Goal: Information Seeking & Learning: Learn about a topic

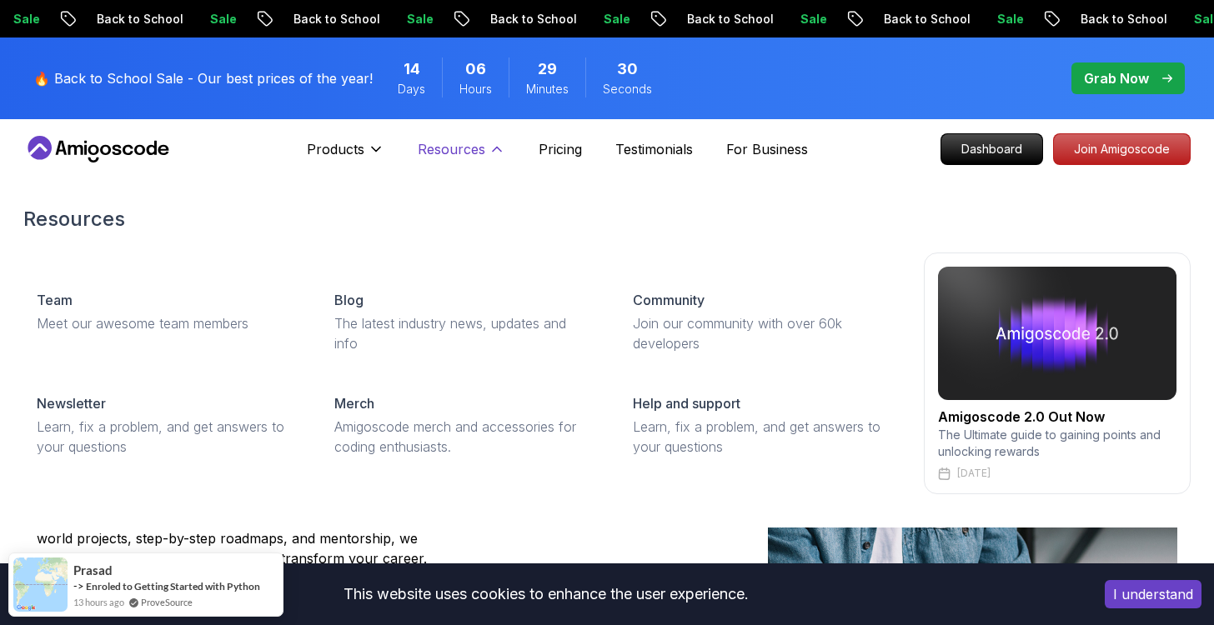
click at [492, 161] on button "Resources" at bounding box center [462, 155] width 88 height 33
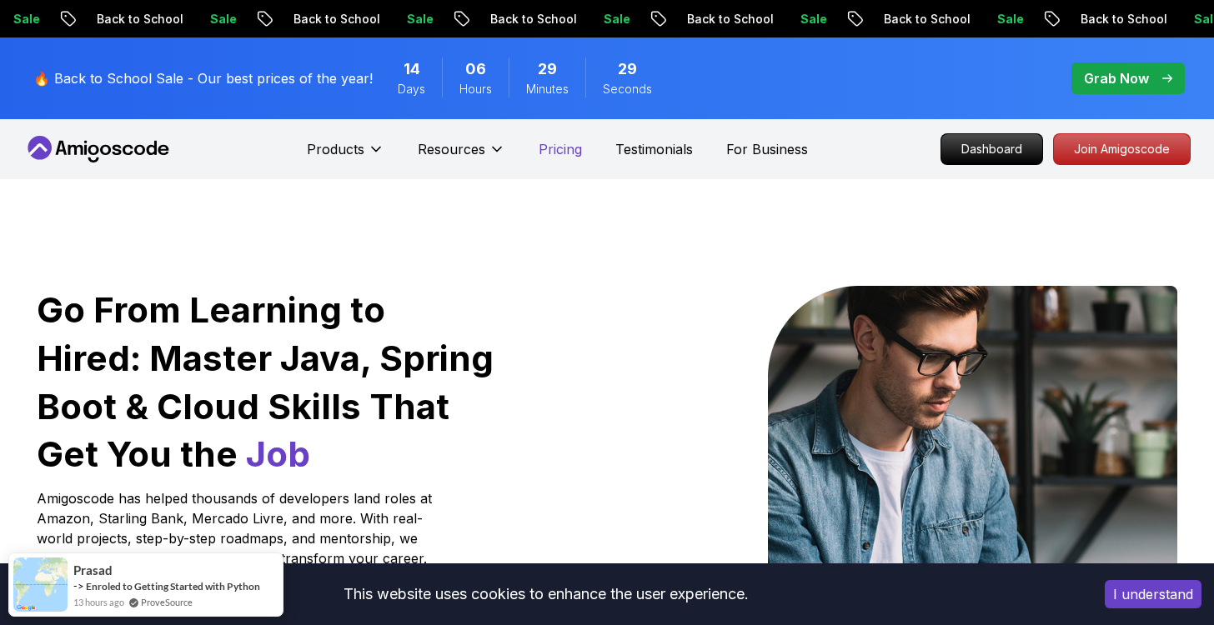
click at [563, 146] on p "Pricing" at bounding box center [560, 149] width 43 height 20
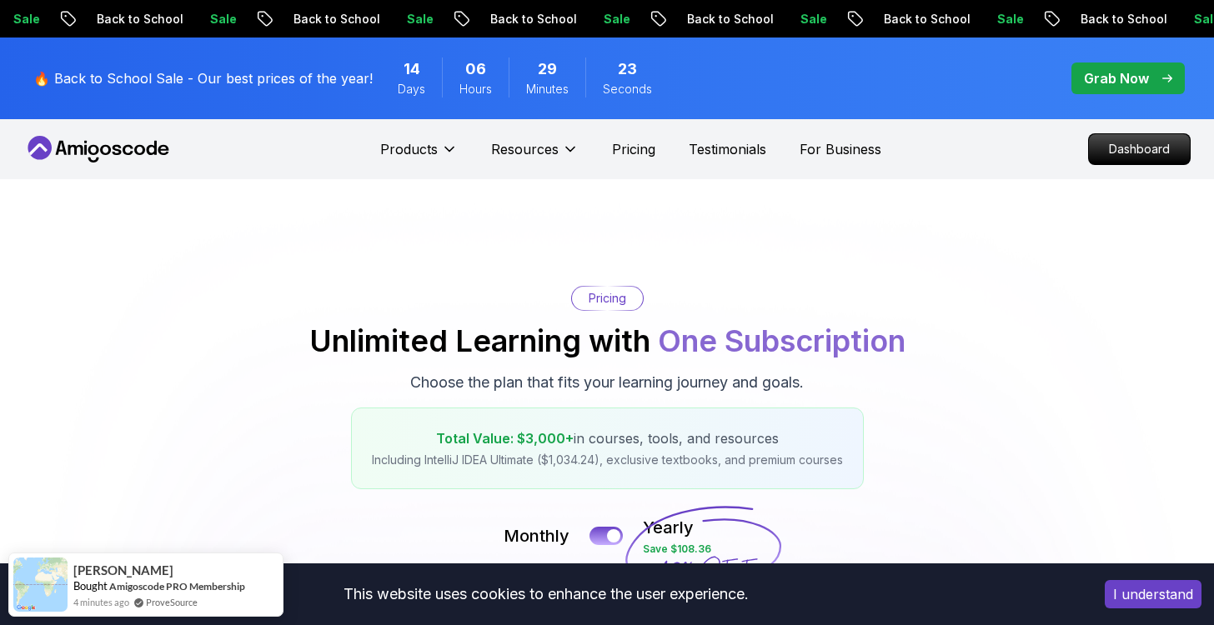
click at [109, 149] on icon at bounding box center [105, 150] width 11 height 10
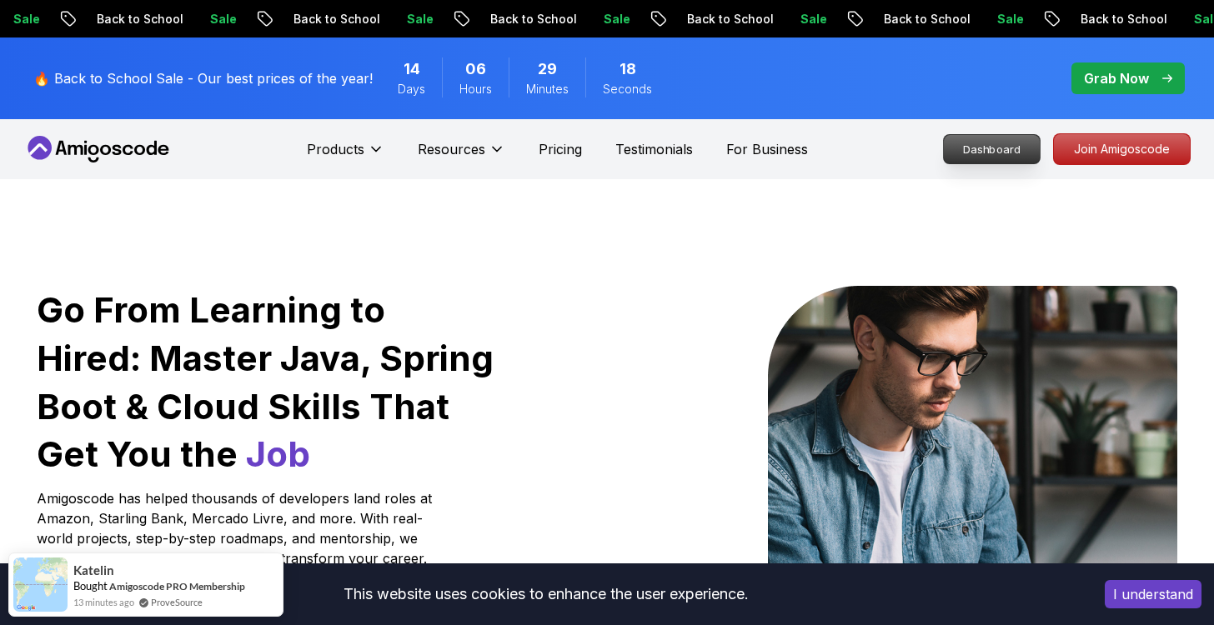
click at [994, 144] on p "Dashboard" at bounding box center [992, 149] width 96 height 28
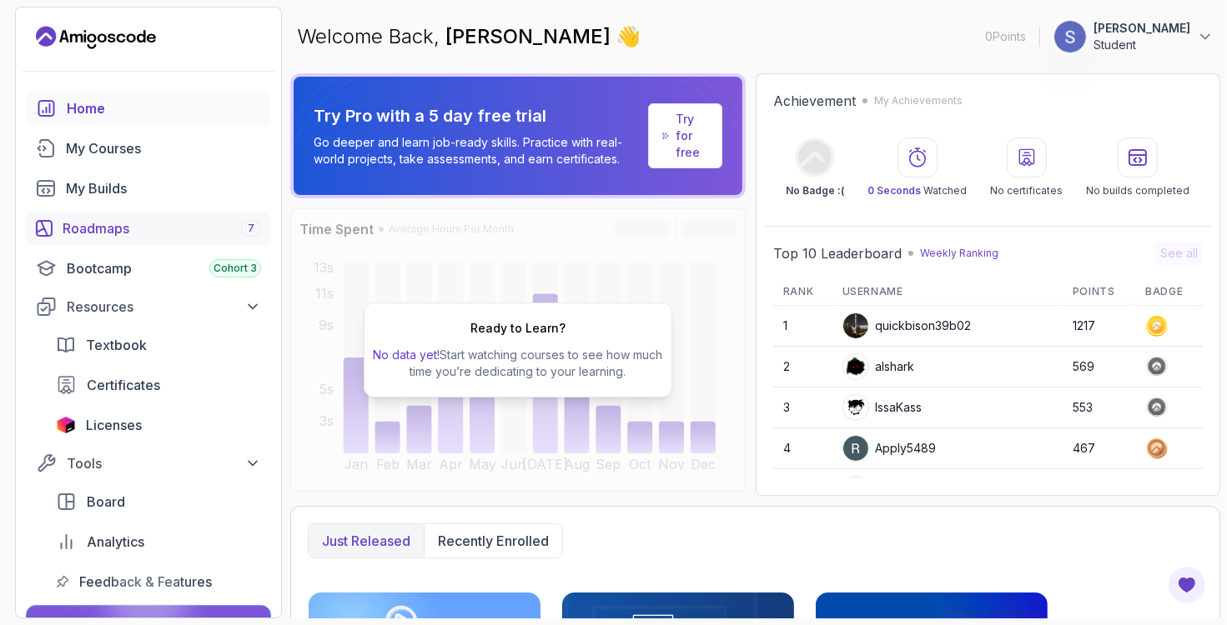
click at [189, 227] on div "Roadmaps 7" at bounding box center [162, 229] width 198 height 20
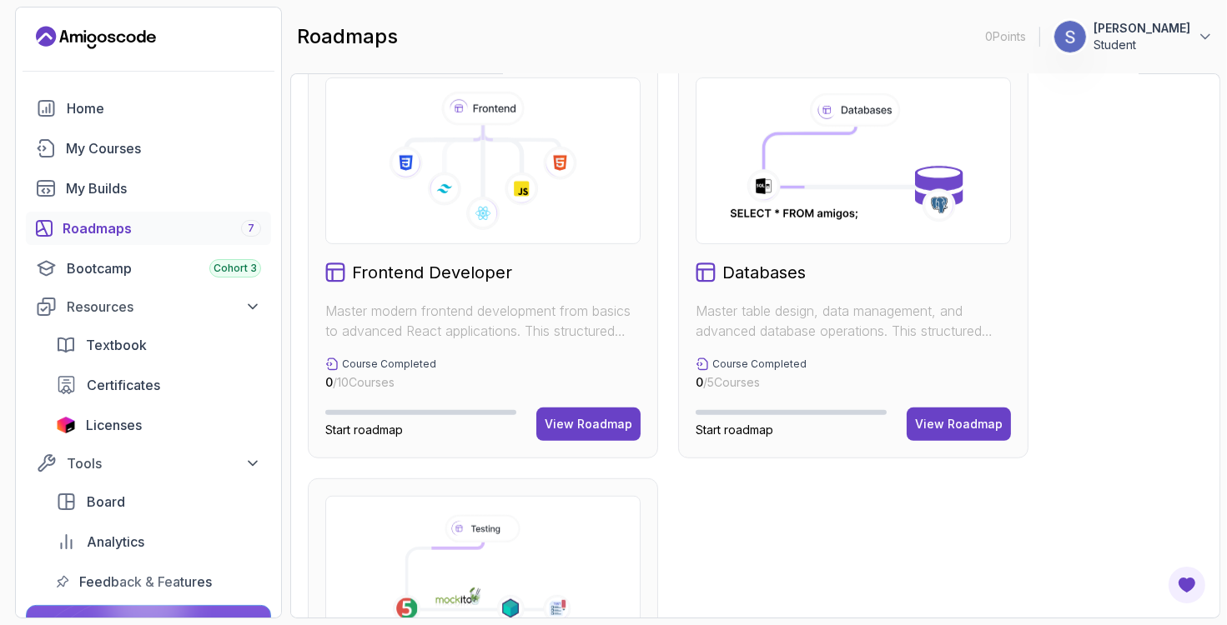
scroll to position [869, 0]
click at [563, 421] on div "View Roadmap" at bounding box center [589, 423] width 88 height 17
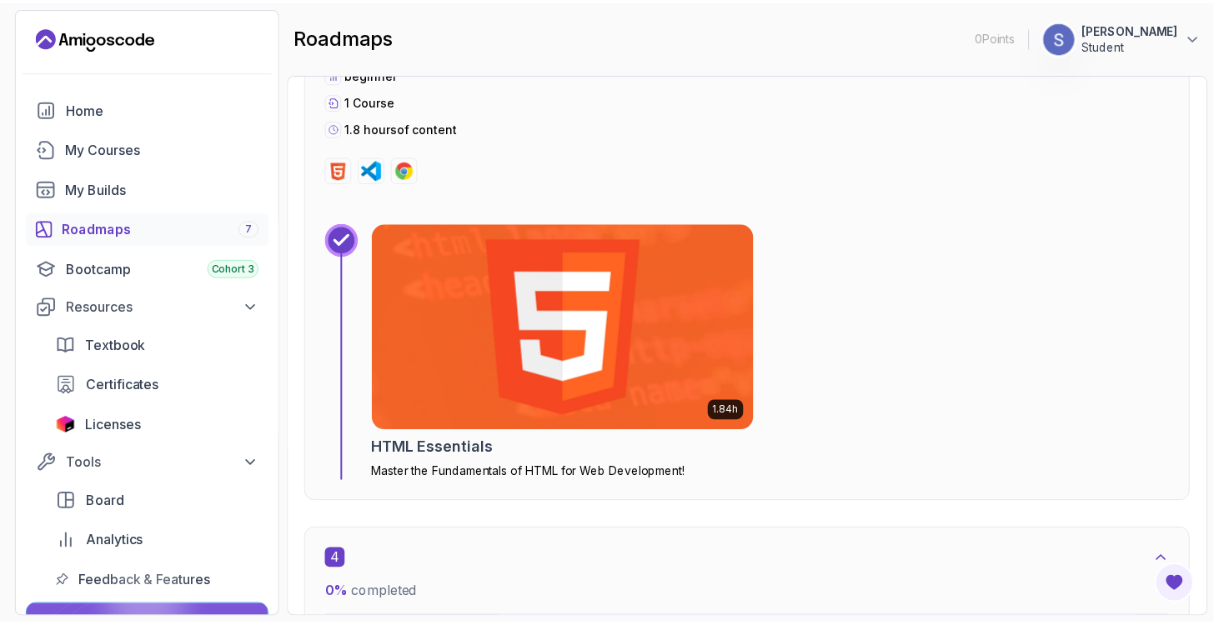
scroll to position [1980, 0]
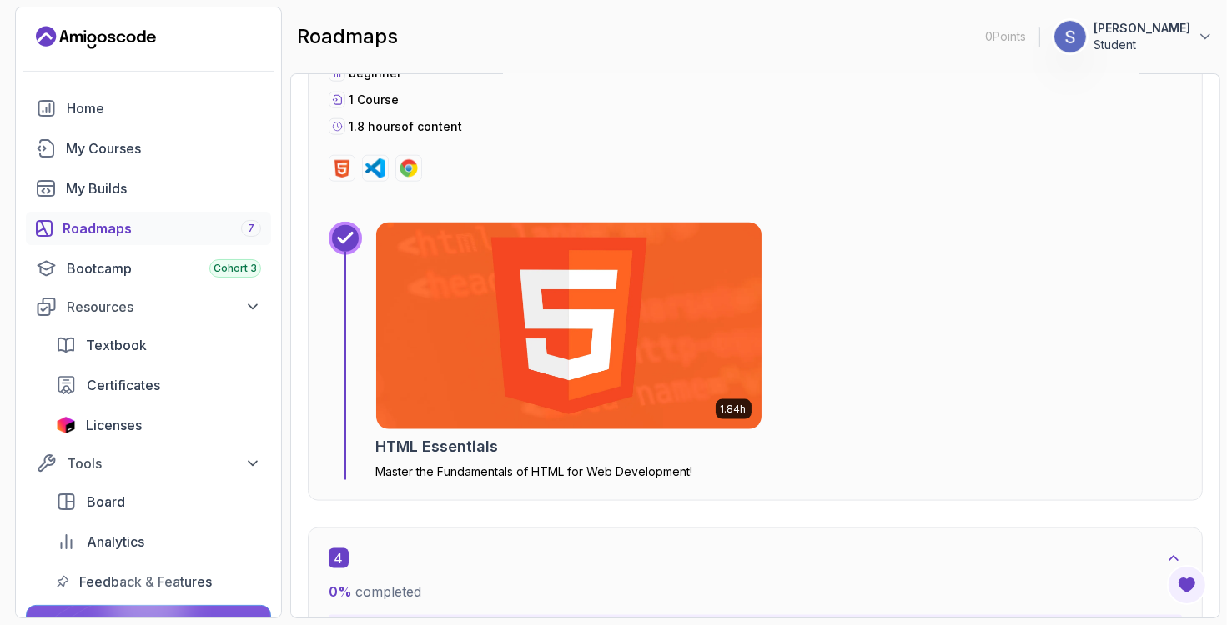
click at [630, 378] on img at bounding box center [568, 326] width 404 height 217
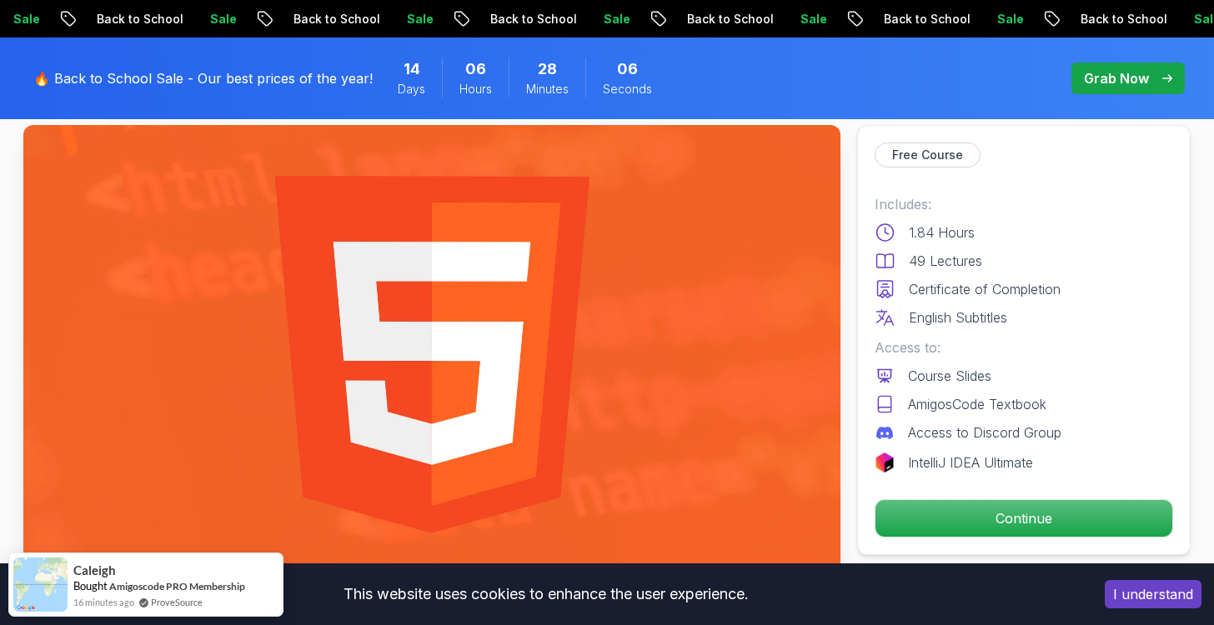
scroll to position [133, 0]
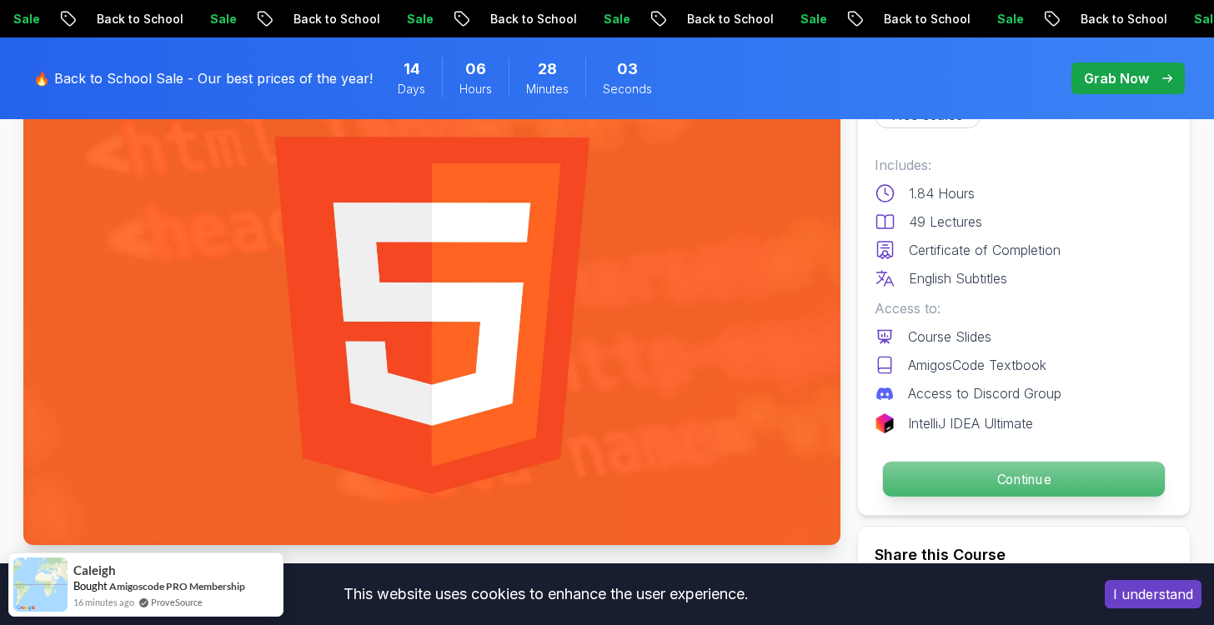
click at [1036, 491] on p "Continue" at bounding box center [1024, 479] width 282 height 35
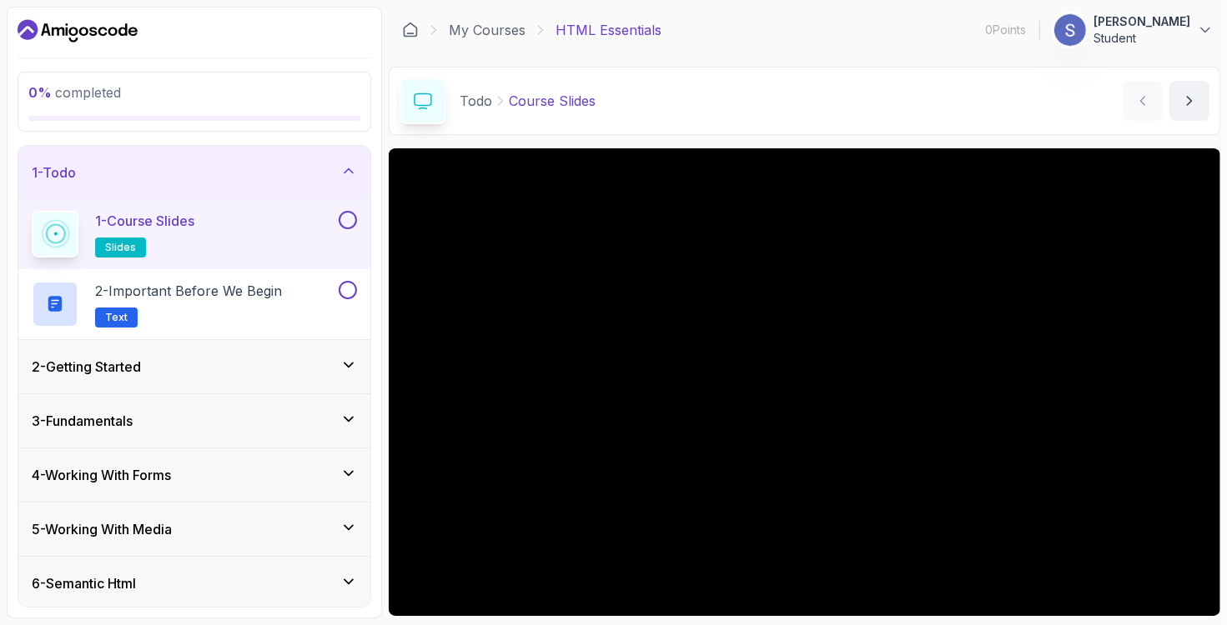
click at [234, 239] on div "1 - Course Slides slides" at bounding box center [184, 234] width 304 height 47
click at [207, 377] on div "2 - Getting Started" at bounding box center [194, 366] width 352 height 53
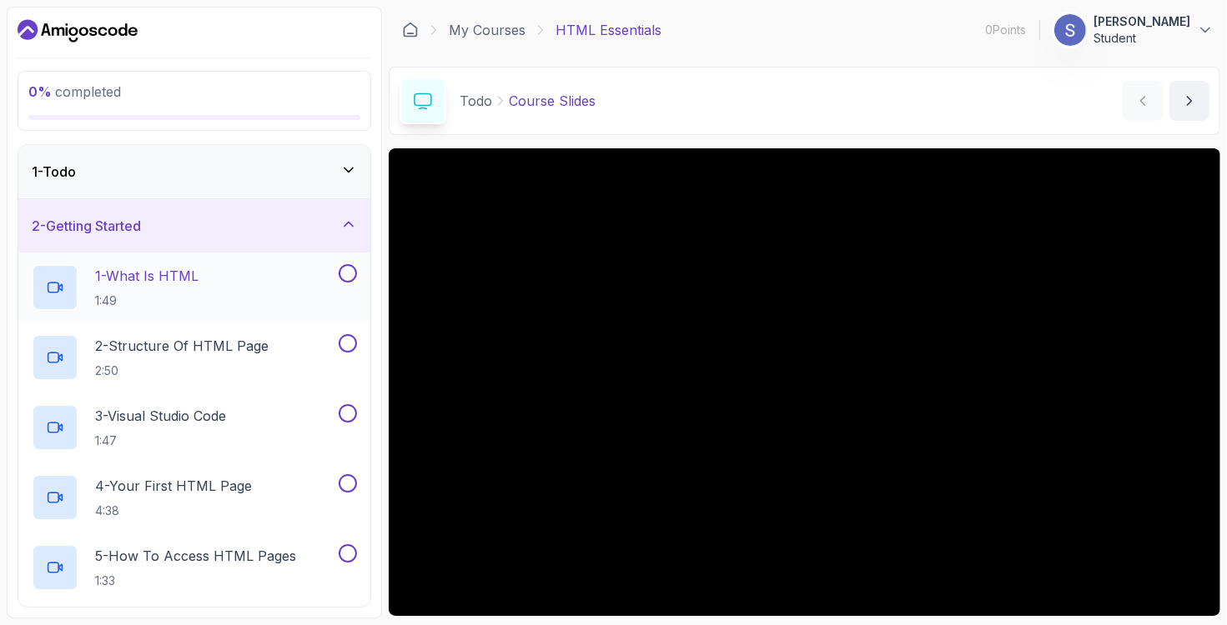
click at [277, 293] on div "1 - What Is HTML 1:49" at bounding box center [184, 287] width 304 height 47
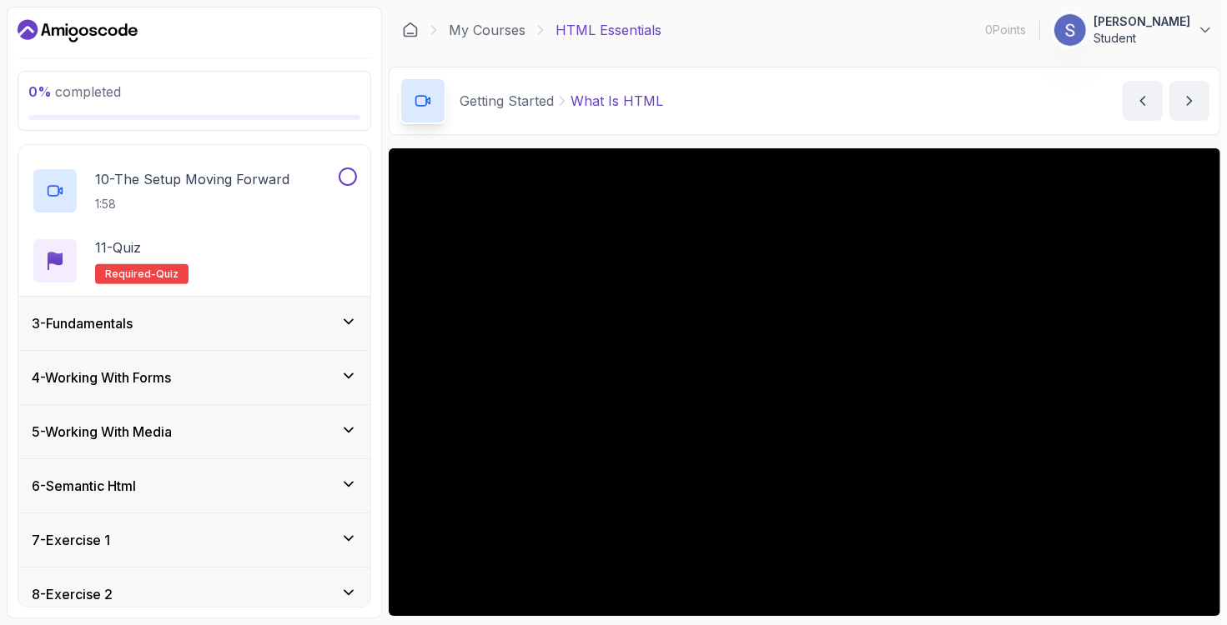
scroll to position [740, 0]
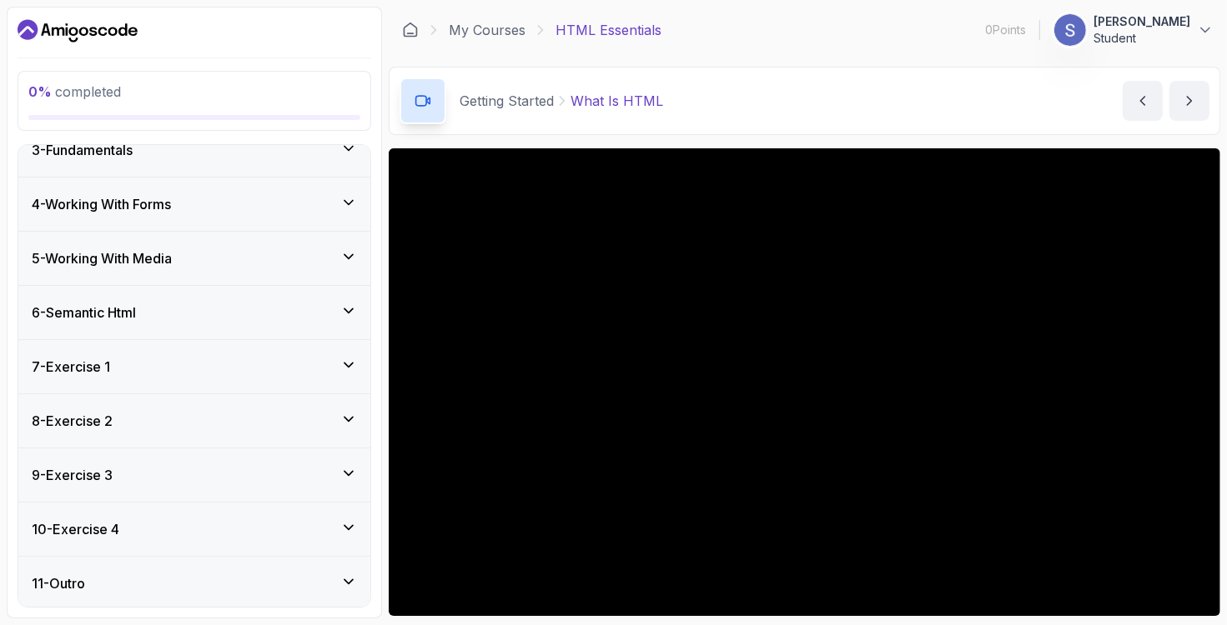
click at [128, 360] on div "7 - Exercise 1" at bounding box center [194, 367] width 325 height 20
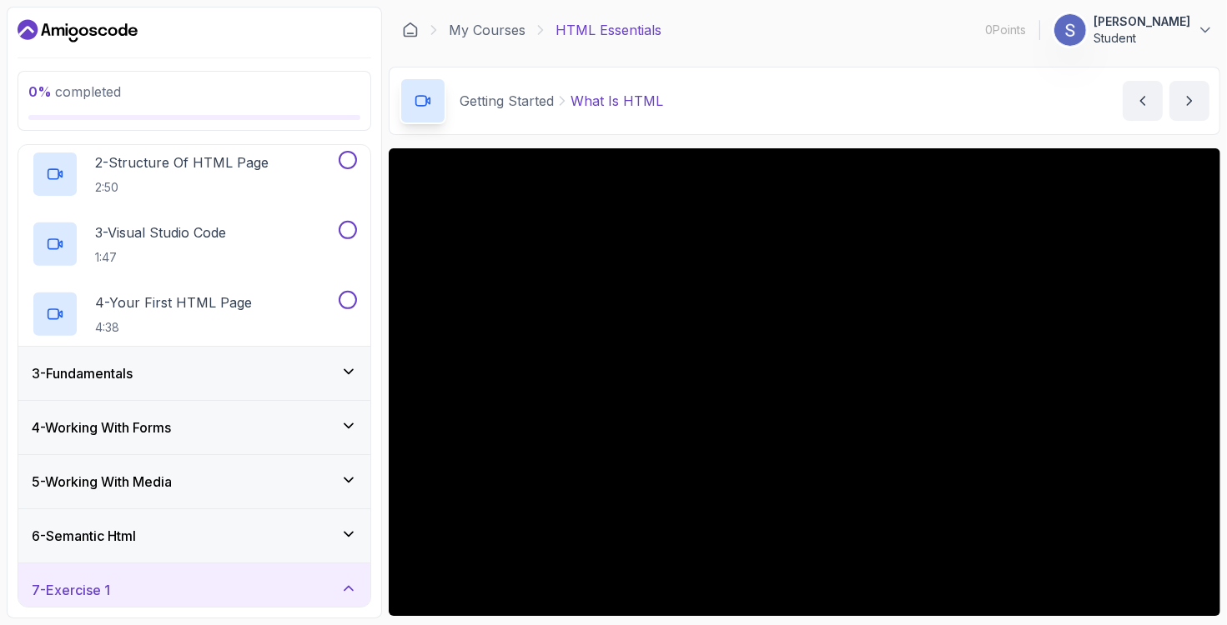
scroll to position [130, 0]
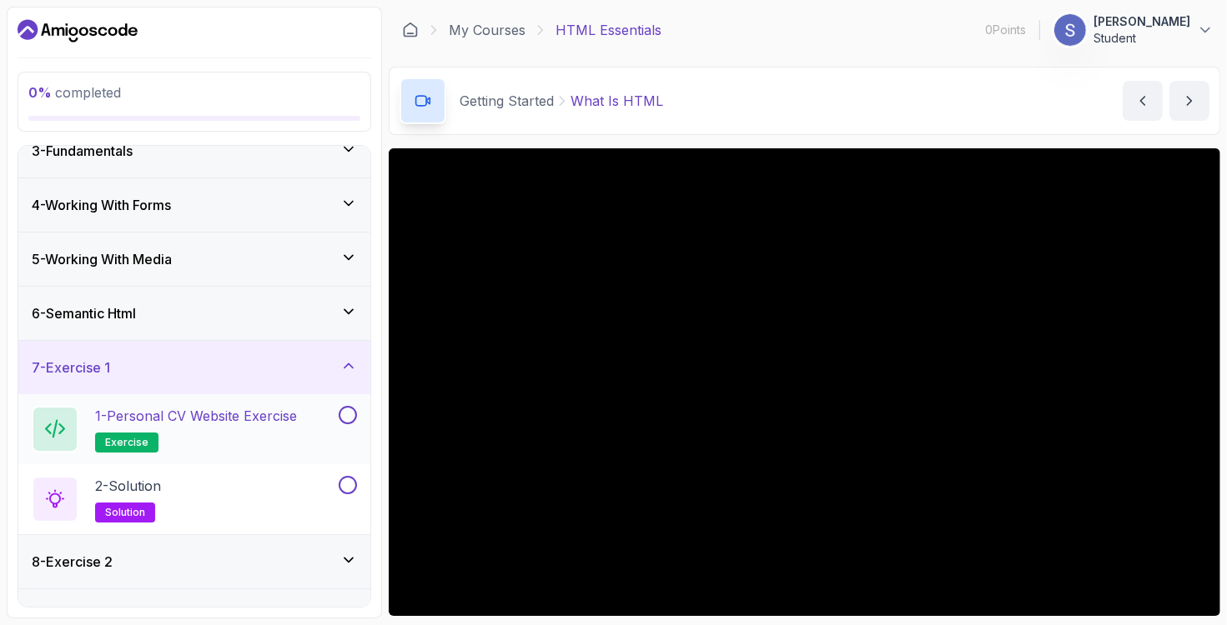
click at [128, 438] on span "exercise" at bounding box center [126, 442] width 43 height 13
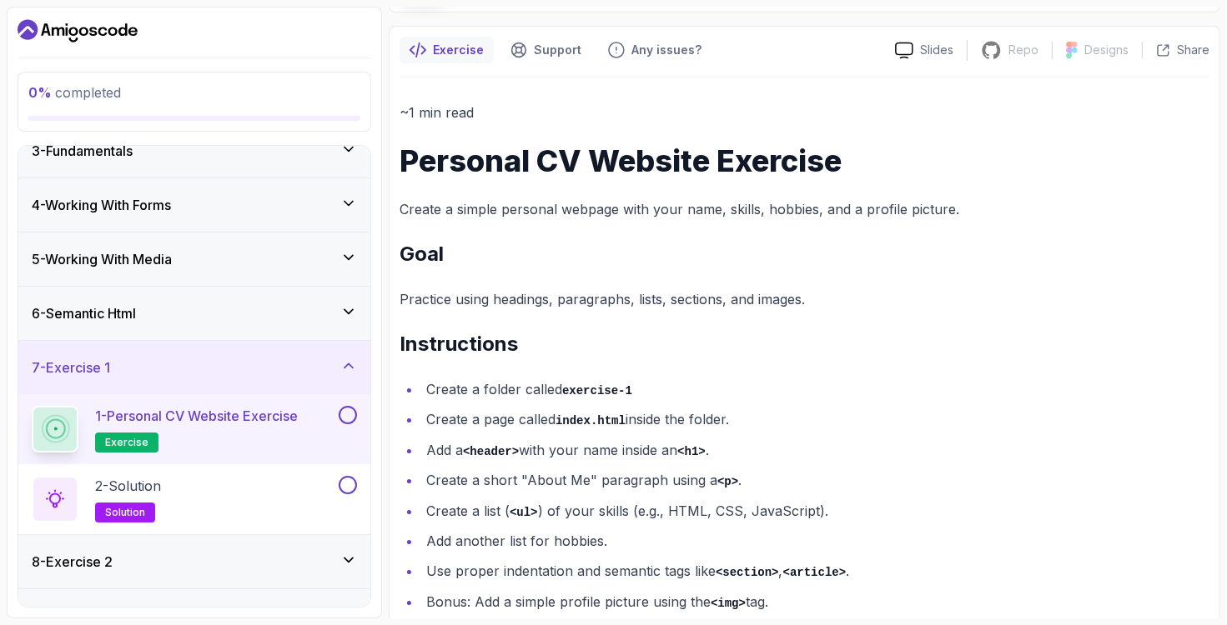
scroll to position [158, 0]
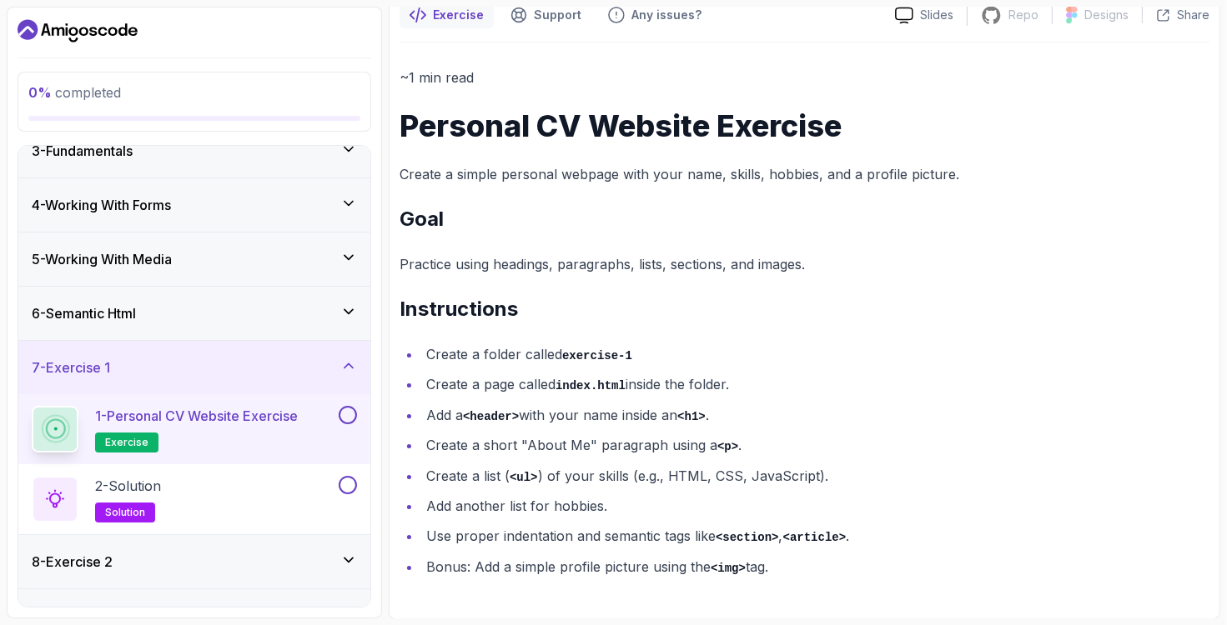
click at [156, 434] on h2 "1 - Personal CV Website Exercise exercise" at bounding box center [196, 429] width 203 height 47
click at [355, 406] on button at bounding box center [348, 415] width 18 height 18
click at [336, 411] on div at bounding box center [346, 415] width 22 height 18
click at [354, 412] on icon at bounding box center [347, 415] width 15 height 17
click at [149, 420] on p "1 - Personal CV Website Exercise" at bounding box center [196, 416] width 203 height 20
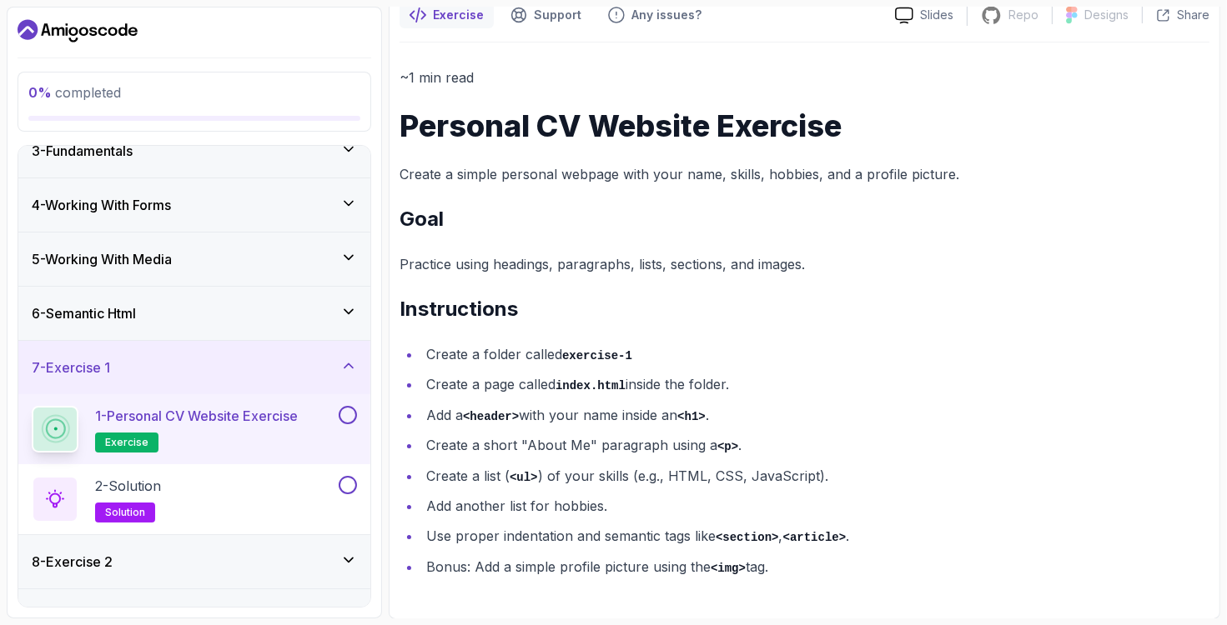
click at [124, 436] on span "exercise" at bounding box center [126, 442] width 43 height 13
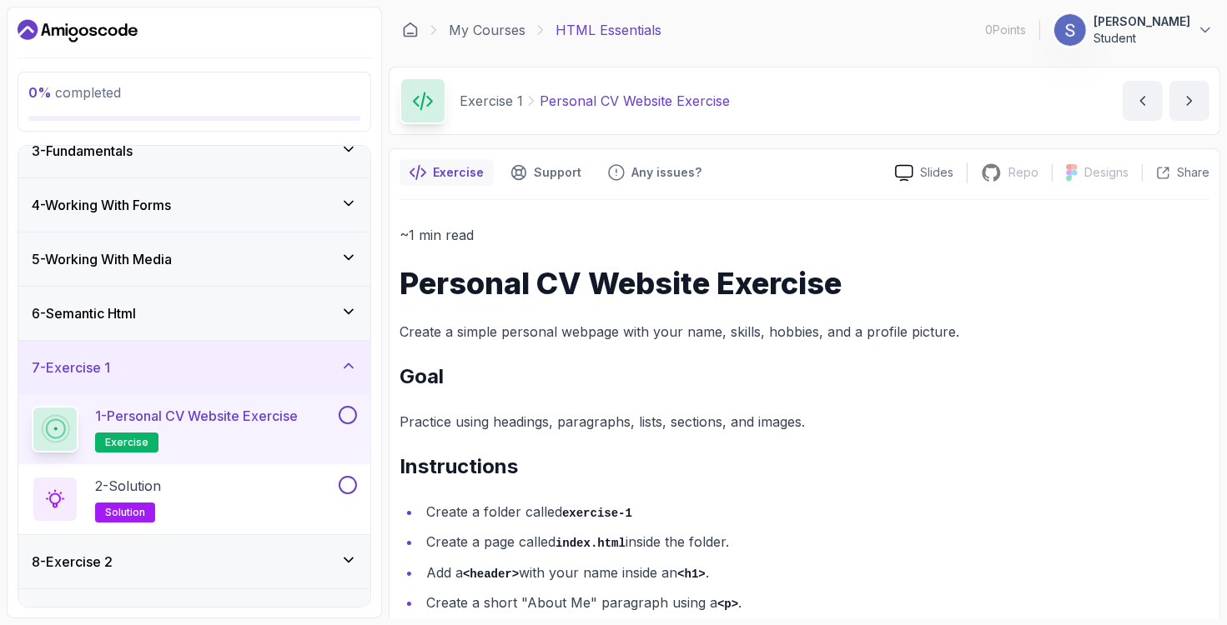
scroll to position [0, 0]
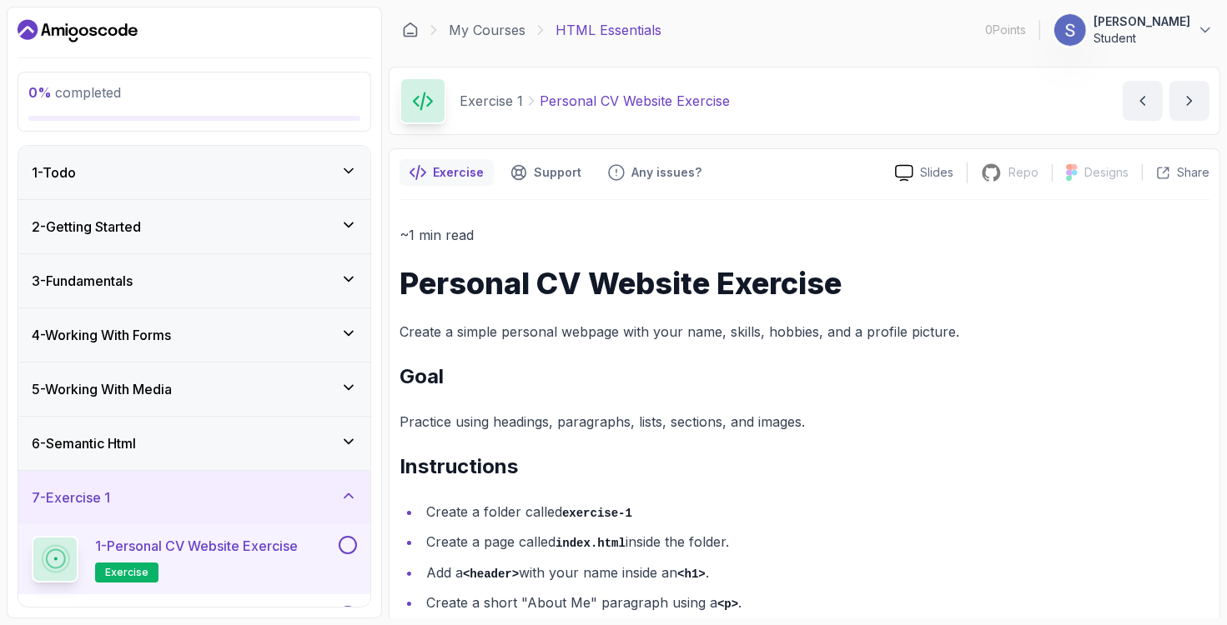
click at [108, 174] on div "1 - Todo" at bounding box center [194, 173] width 325 height 20
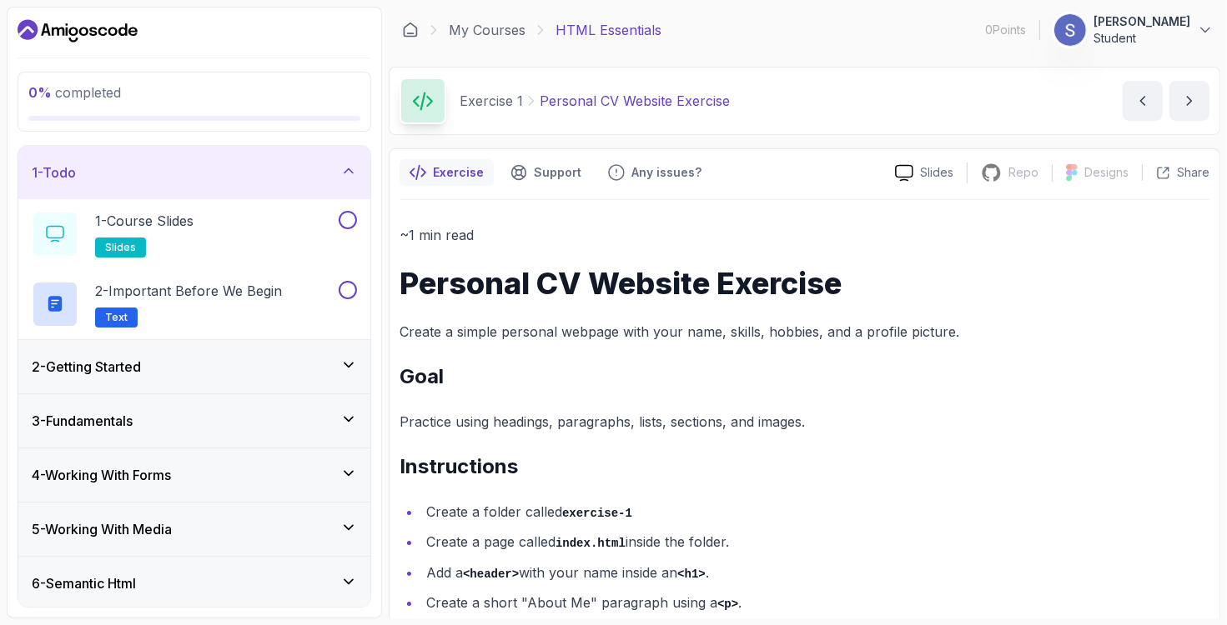
click at [114, 368] on h3 "2 - Getting Started" at bounding box center [86, 367] width 109 height 20
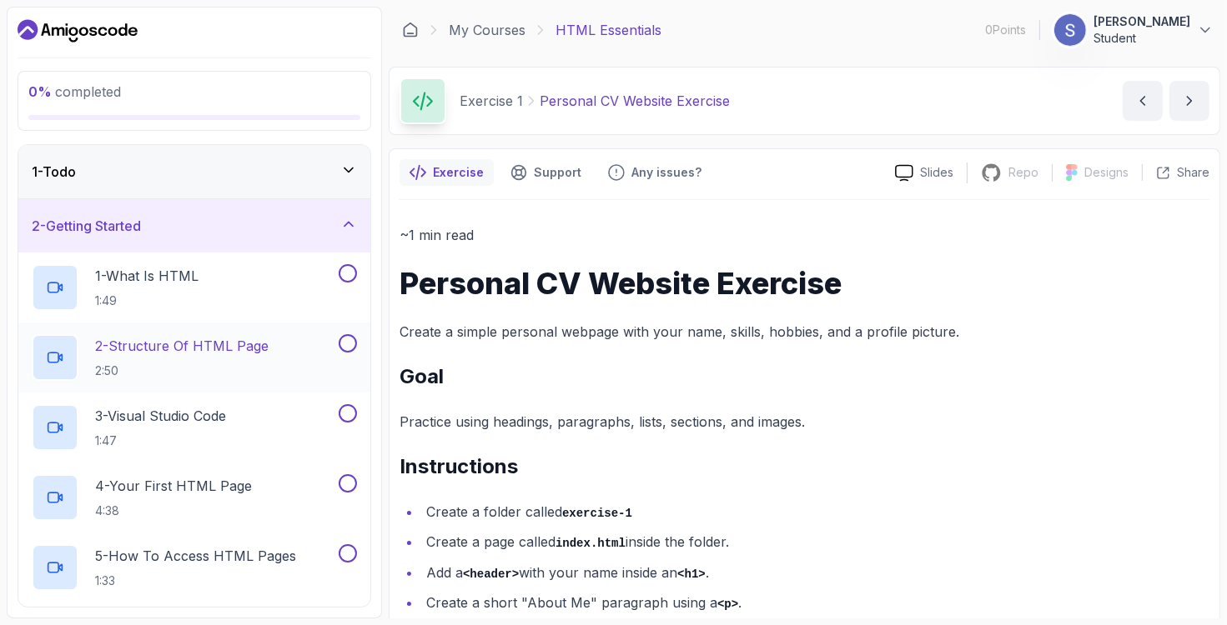
click at [203, 368] on p "2:50" at bounding box center [181, 371] width 173 height 17
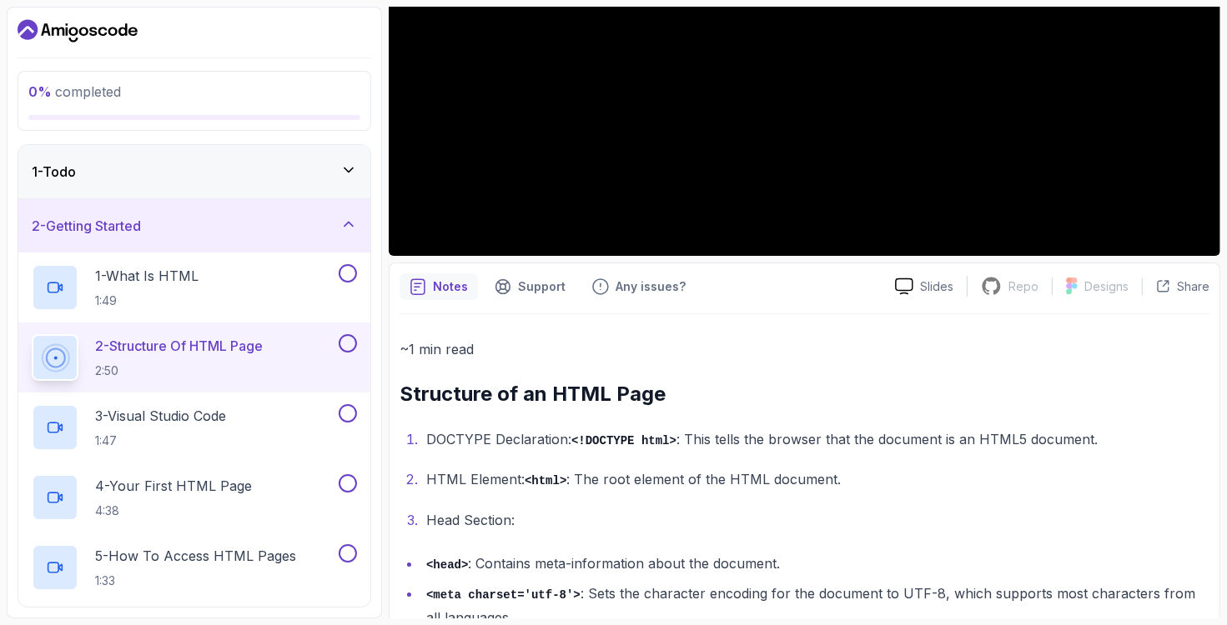
scroll to position [260, 0]
